Goal: Check status: Check status

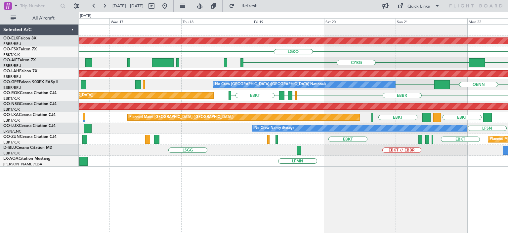
click at [356, 89] on div "Planned Maint Kortrijk-Wevelgem LGKO LGAV EBKT // EBBR EGNT CYBG EGLF Planned M…" at bounding box center [293, 95] width 429 height 142
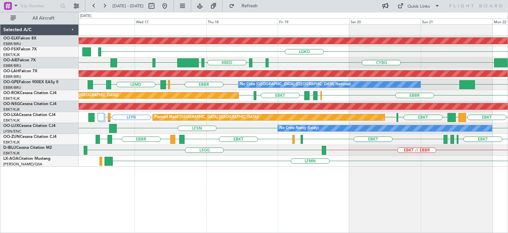
click at [219, 132] on div "No Crew Nancy (Essey) LFSN LFSN LRCV" at bounding box center [293, 128] width 429 height 11
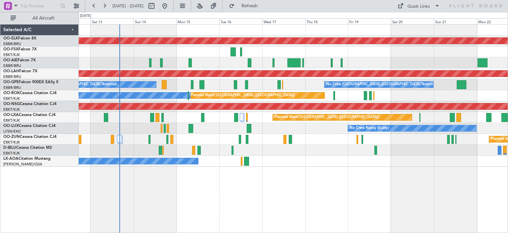
click at [210, 113] on div "Planned Maint Kortrijk-[GEOGRAPHIC_DATA] Planned Maint [GEOGRAPHIC_DATA]-[GEOGR…" at bounding box center [293, 95] width 429 height 142
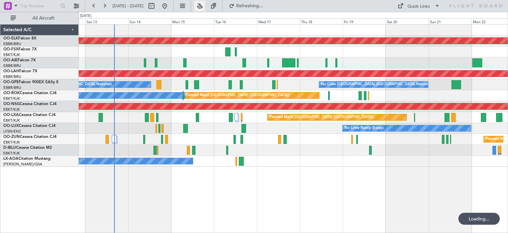
click at [205, 8] on button at bounding box center [200, 6] width 11 height 11
